Goal: Contribute content

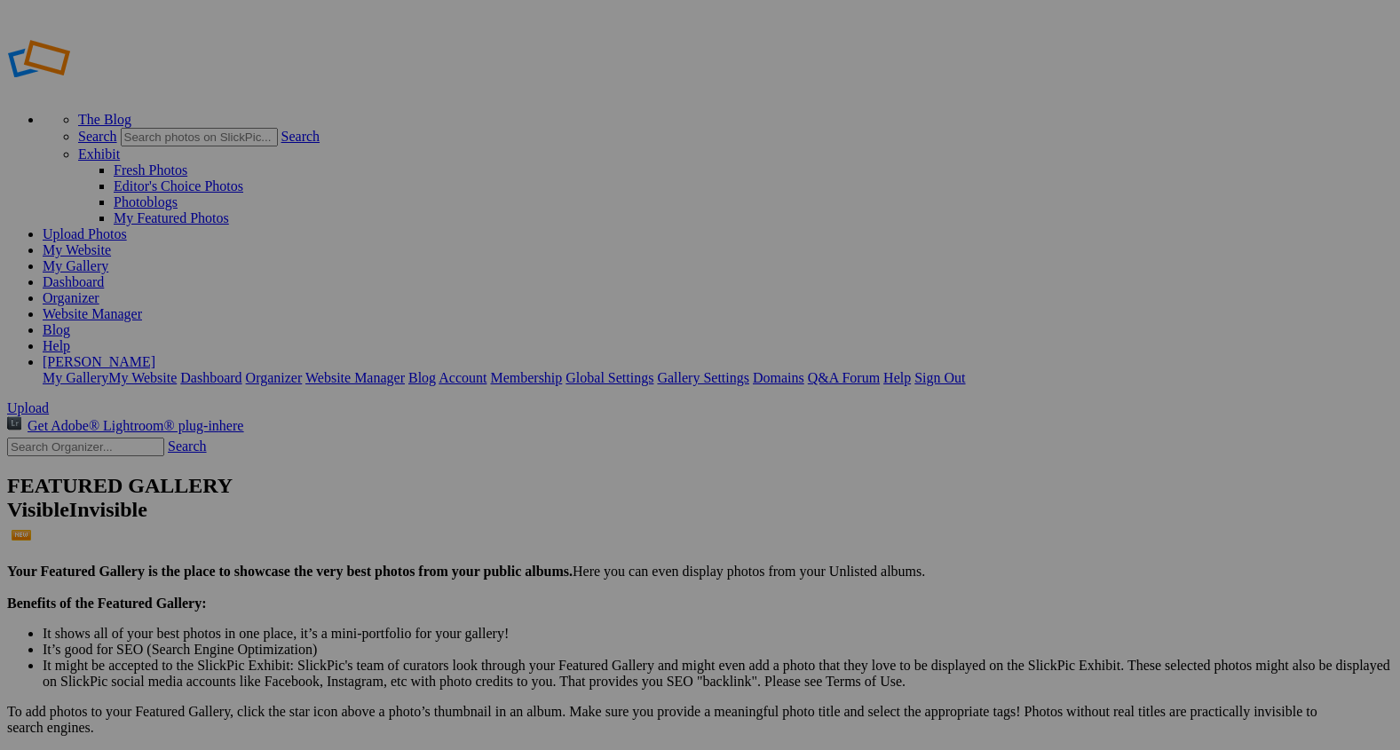
click at [142, 306] on link "Website Manager" at bounding box center [92, 313] width 99 height 15
